Goal: Task Accomplishment & Management: Use online tool/utility

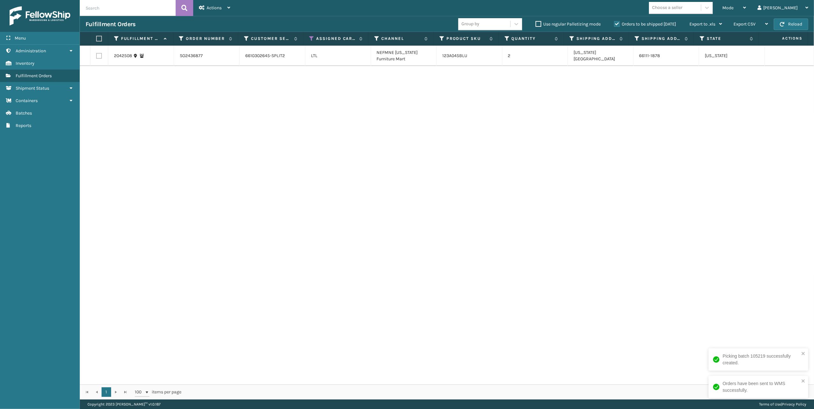
click at [101, 55] on label at bounding box center [99, 56] width 6 height 6
click at [96, 55] on input "checkbox" at bounding box center [96, 55] width 0 height 4
checkbox input "true"
click at [107, 11] on input "text" at bounding box center [128, 8] width 96 height 16
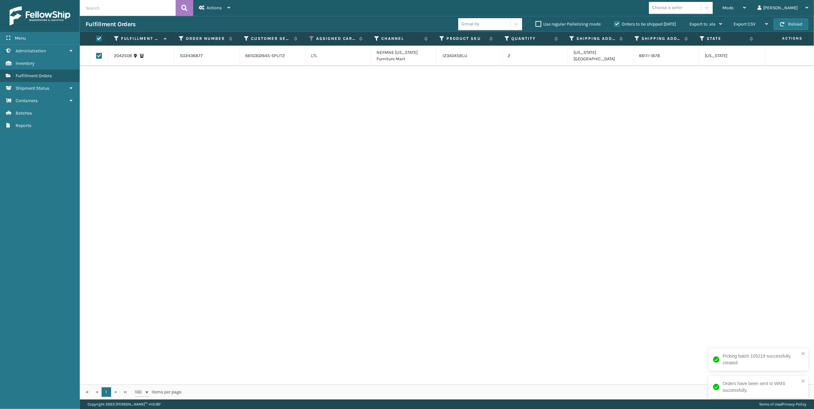
paste input "SO2436877"
type input "SO2436877"
click at [99, 54] on label at bounding box center [99, 56] width 6 height 6
click at [96, 54] on input "checkbox" at bounding box center [96, 55] width 0 height 4
checkbox input "true"
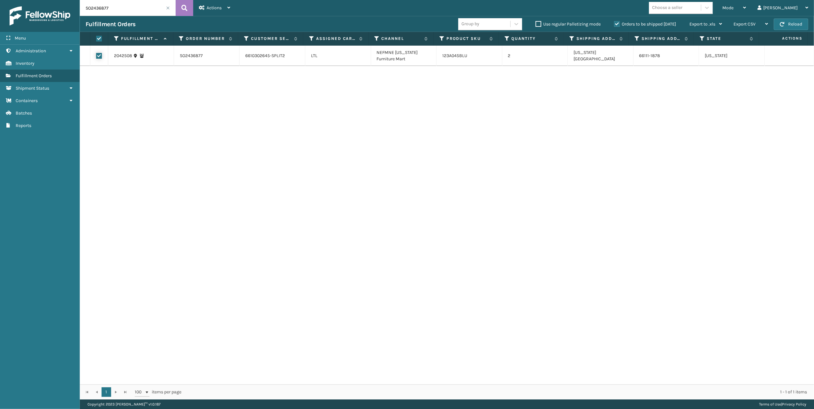
checkbox input "true"
click at [234, 5] on div "Actions Settings Remove All Filters Export Labels Create Picking Batch" at bounding box center [214, 8] width 43 height 16
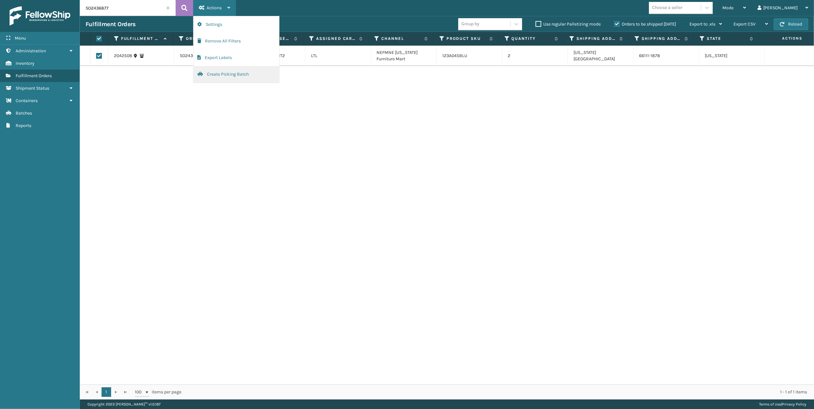
click at [222, 78] on button "Create Picking Batch" at bounding box center [236, 74] width 86 height 17
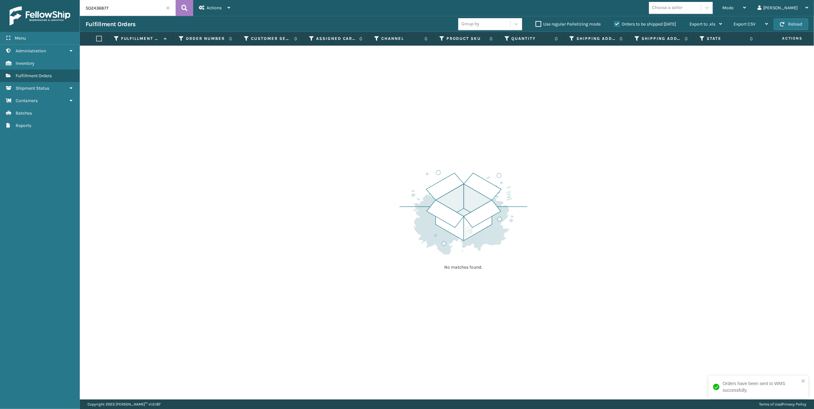
click at [167, 8] on span at bounding box center [168, 8] width 4 height 4
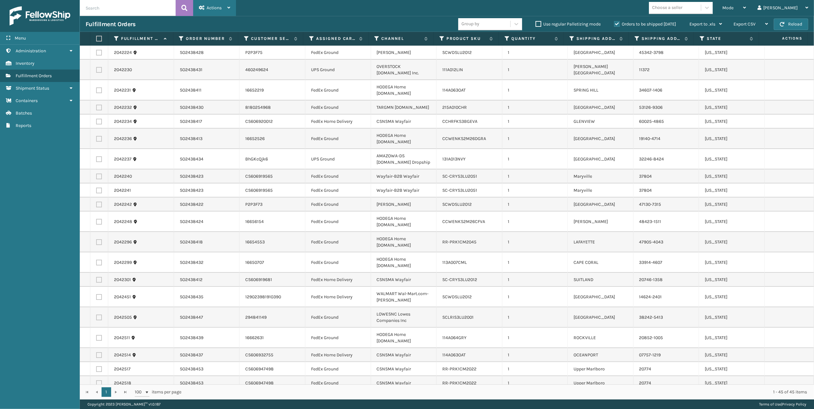
click at [229, 6] on icon at bounding box center [228, 7] width 3 height 4
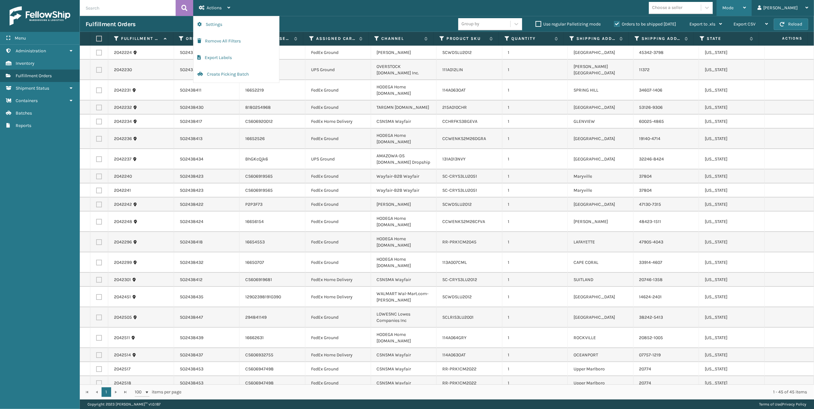
click at [746, 5] on icon at bounding box center [744, 7] width 3 height 4
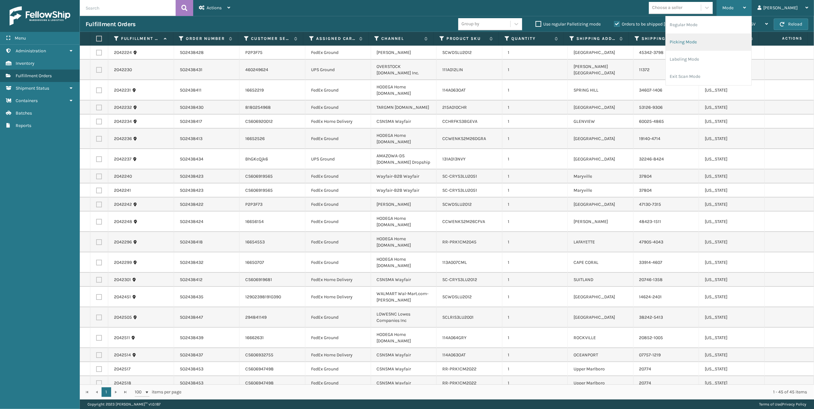
click at [707, 43] on li "Picking Mode" at bounding box center [709, 42] width 86 height 17
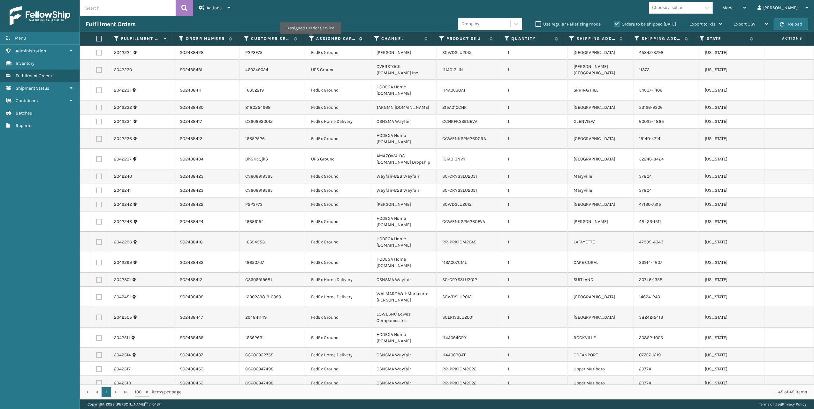
click at [310, 39] on icon at bounding box center [311, 39] width 5 height 6
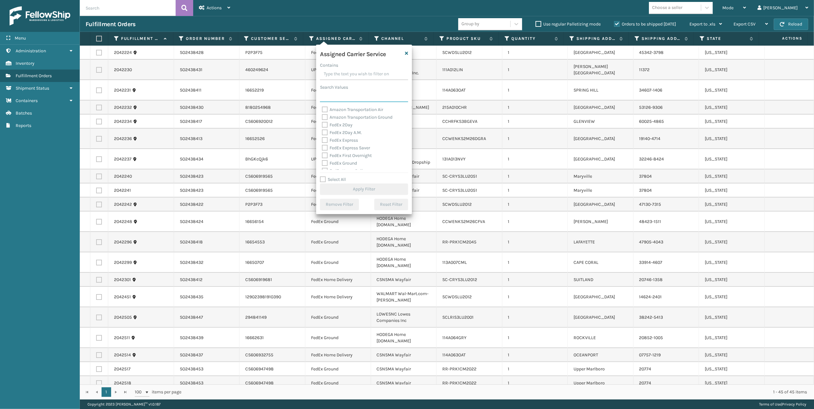
click at [328, 96] on input "Search Values" at bounding box center [364, 96] width 88 height 11
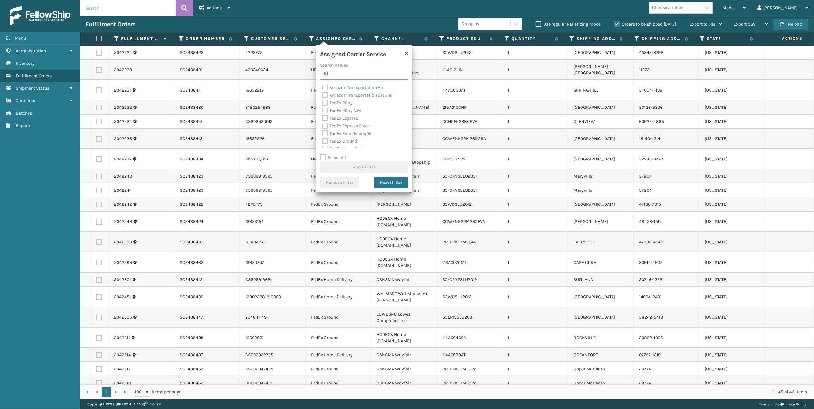
type input "ltl"
click at [326, 86] on label "LTL" at bounding box center [329, 87] width 14 height 5
click at [322, 86] on input "LTL" at bounding box center [322, 86] width 0 height 4
checkbox input "true"
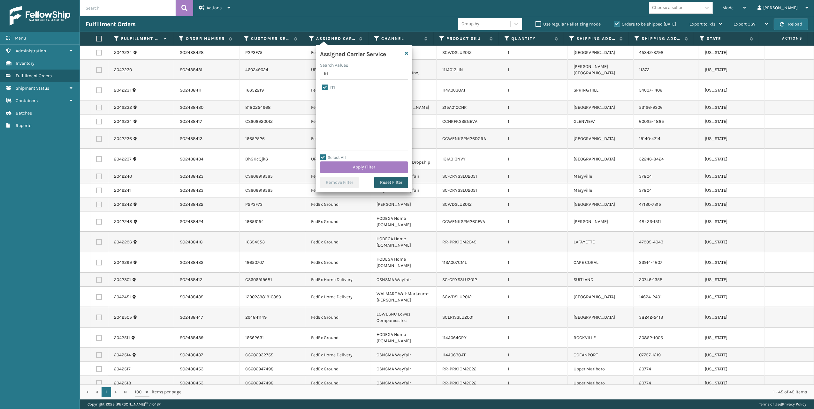
click at [382, 183] on button "Reset Filter" at bounding box center [391, 182] width 34 height 11
checkbox input "false"
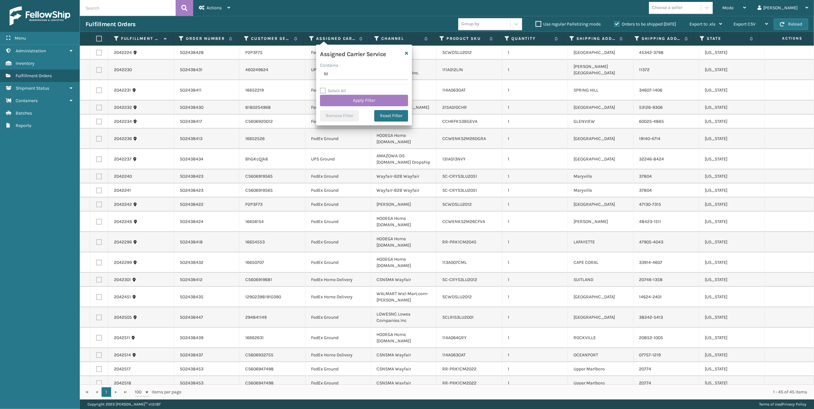
type input "LTL"
click at [349, 102] on button "Apply Filter" at bounding box center [364, 100] width 88 height 11
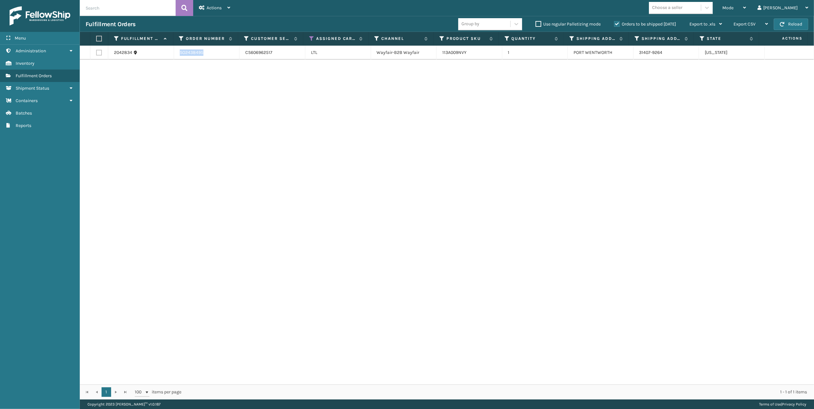
drag, startPoint x: 223, startPoint y: 55, endPoint x: 174, endPoint y: 54, distance: 49.5
click at [174, 54] on td "SO2438495" at bounding box center [207, 53] width 66 height 14
copy td "SO2438495"
